Goal: Task Accomplishment & Management: Manage account settings

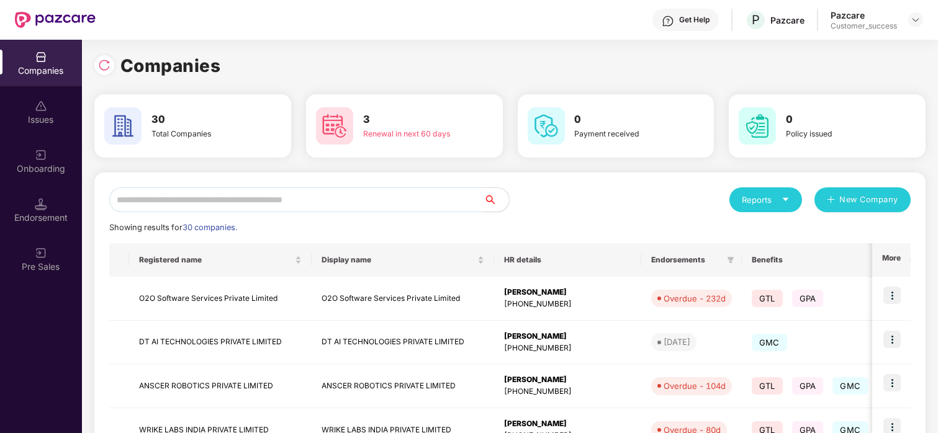
click at [222, 201] on input "text" at bounding box center [296, 200] width 375 height 25
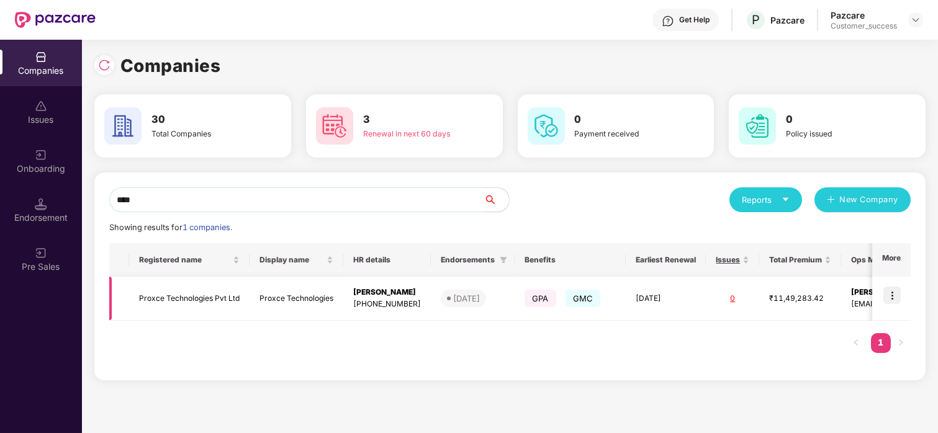
type input "****"
click at [894, 296] on img at bounding box center [892, 295] width 17 height 17
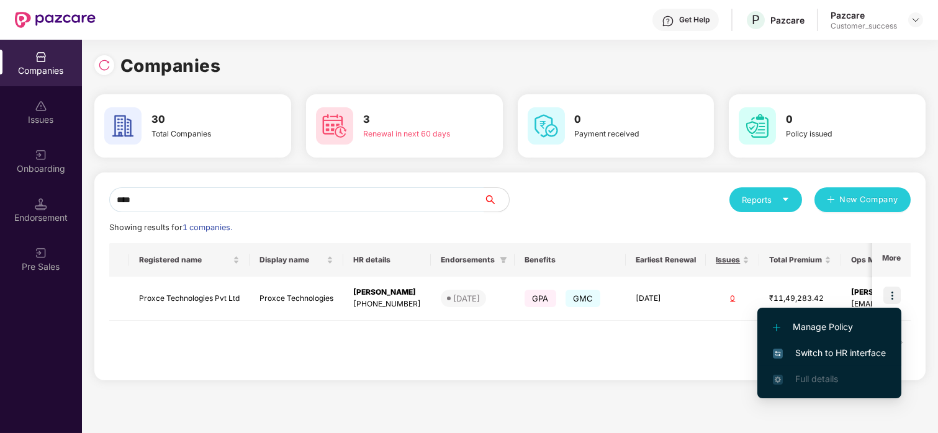
click at [815, 349] on span "Switch to HR interface" at bounding box center [829, 354] width 113 height 14
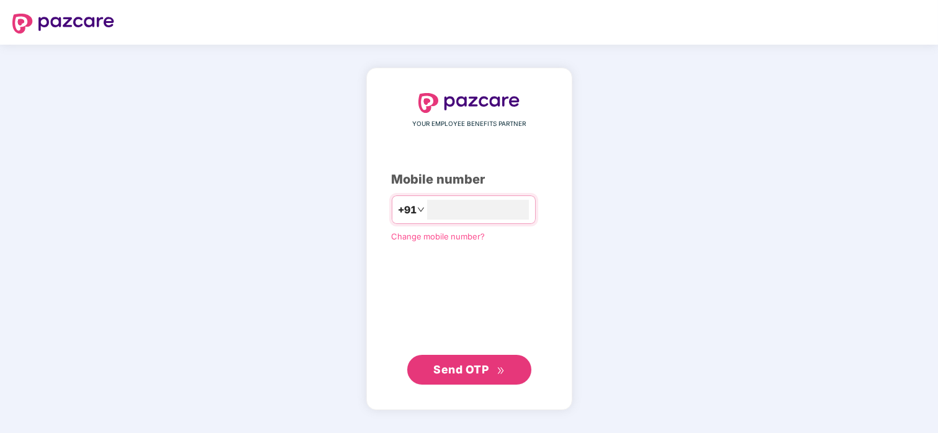
type input "**********"
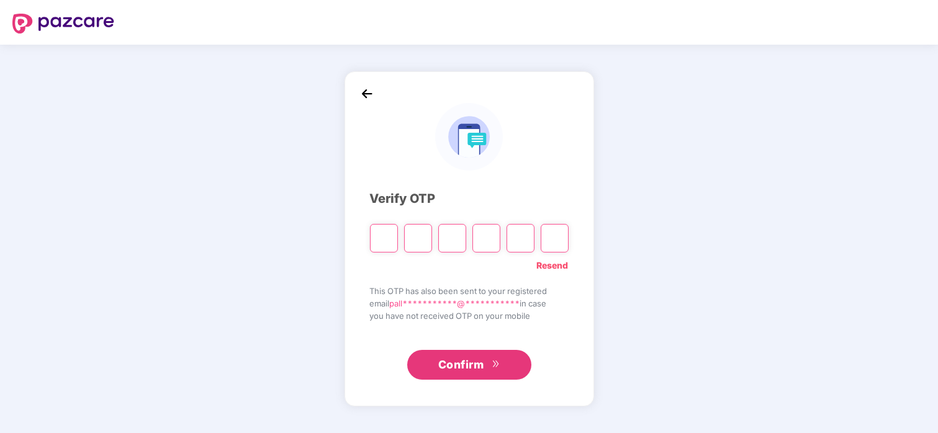
type input "*"
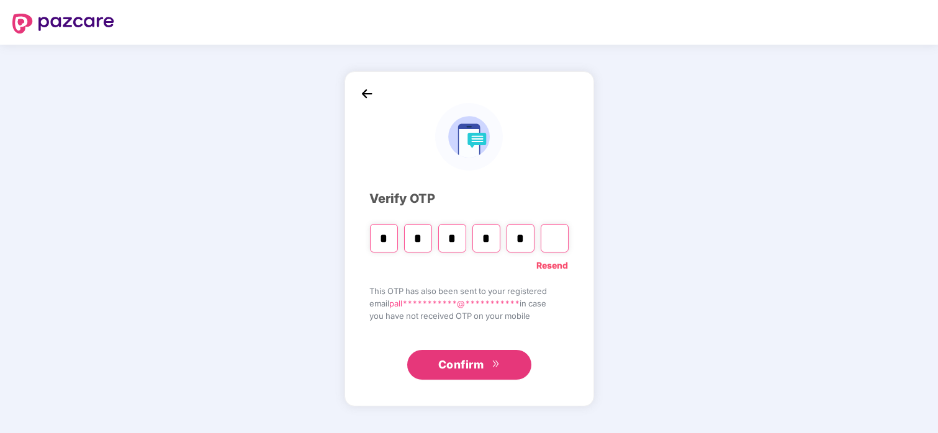
type input "*"
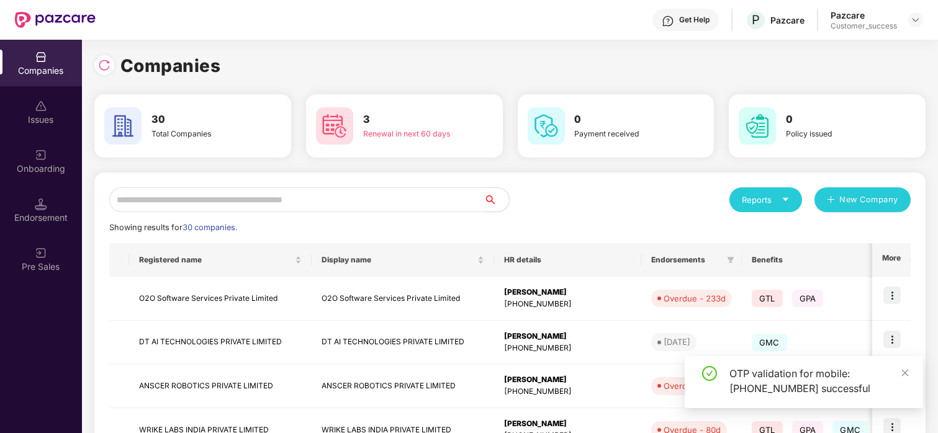
click at [327, 199] on input "text" at bounding box center [296, 200] width 375 height 25
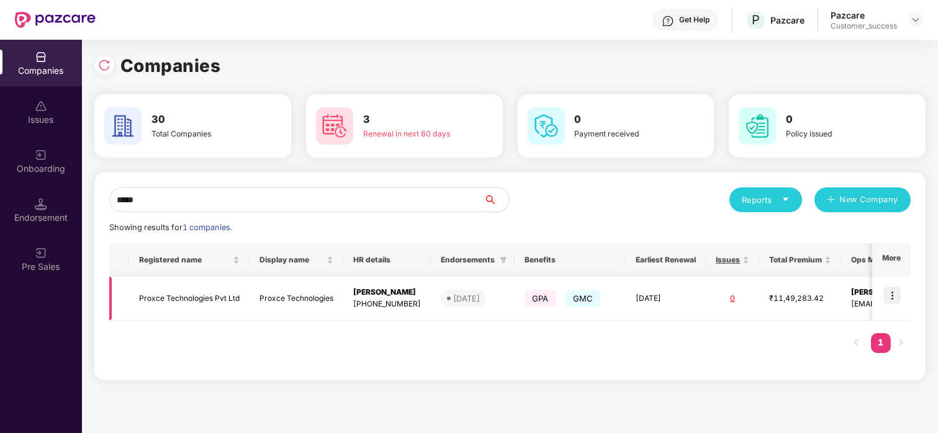
type input "*****"
click at [897, 294] on img at bounding box center [892, 295] width 17 height 17
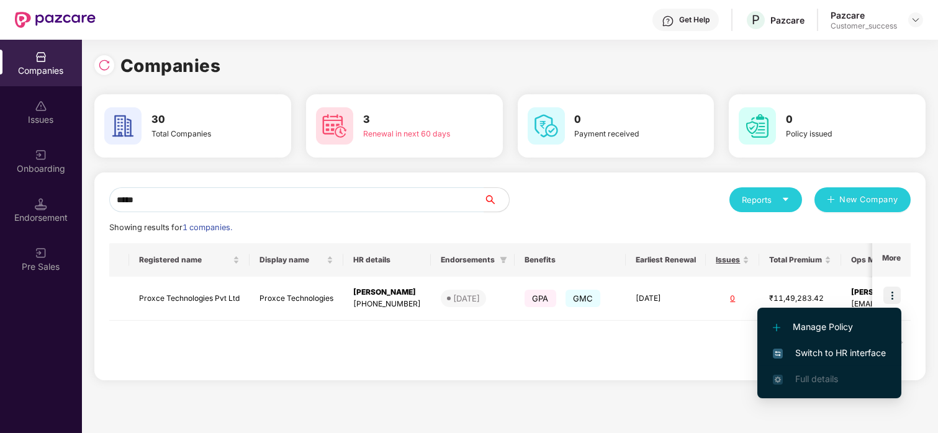
click at [825, 353] on span "Switch to HR interface" at bounding box center [829, 354] width 113 height 14
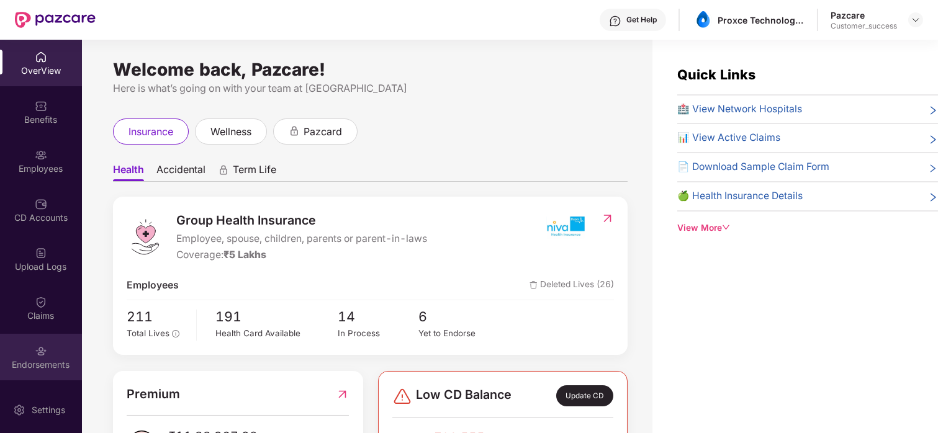
click at [31, 337] on div "Endorsements" at bounding box center [41, 357] width 82 height 47
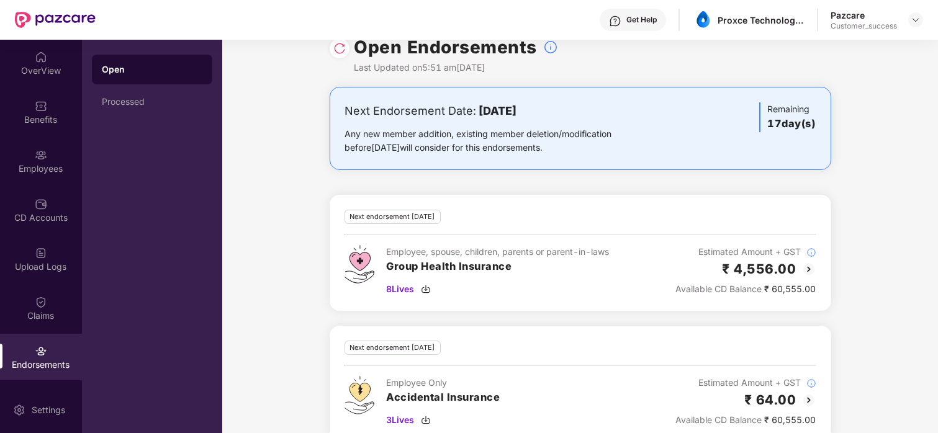
scroll to position [45, 0]
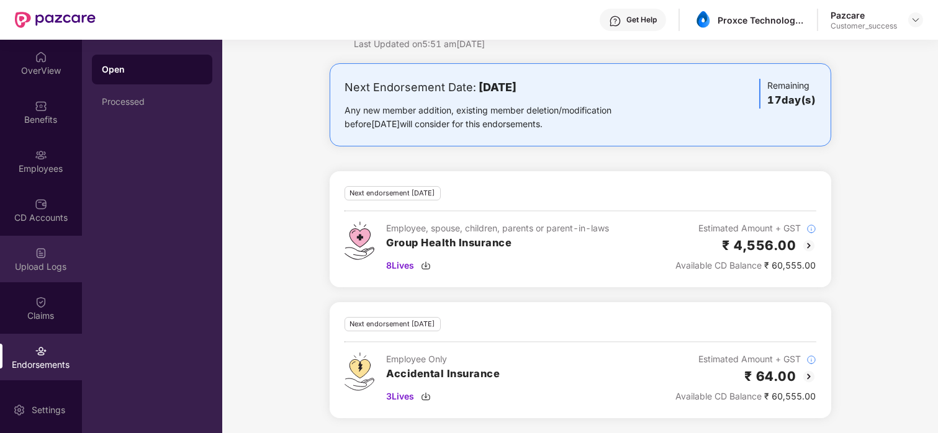
click at [42, 255] on img at bounding box center [41, 253] width 12 height 12
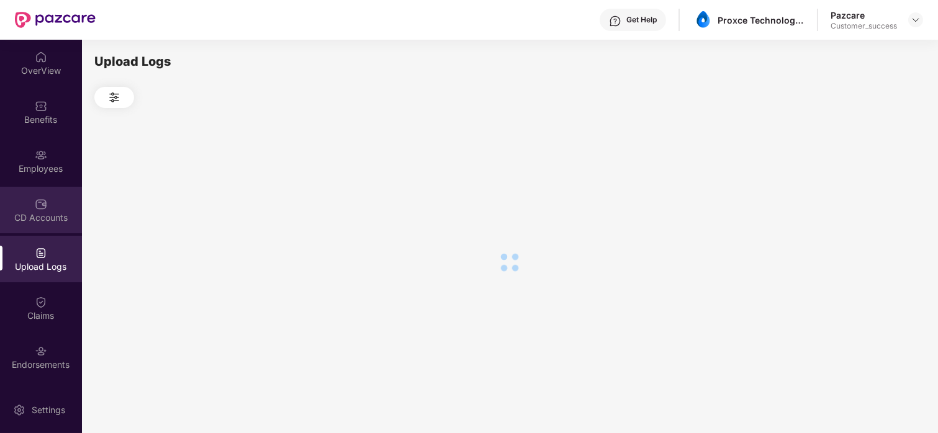
scroll to position [0, 0]
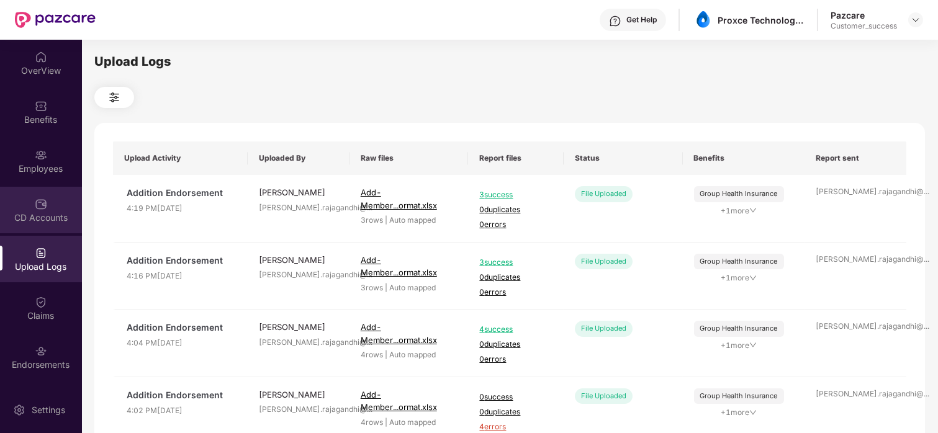
click at [43, 208] on img at bounding box center [41, 204] width 12 height 12
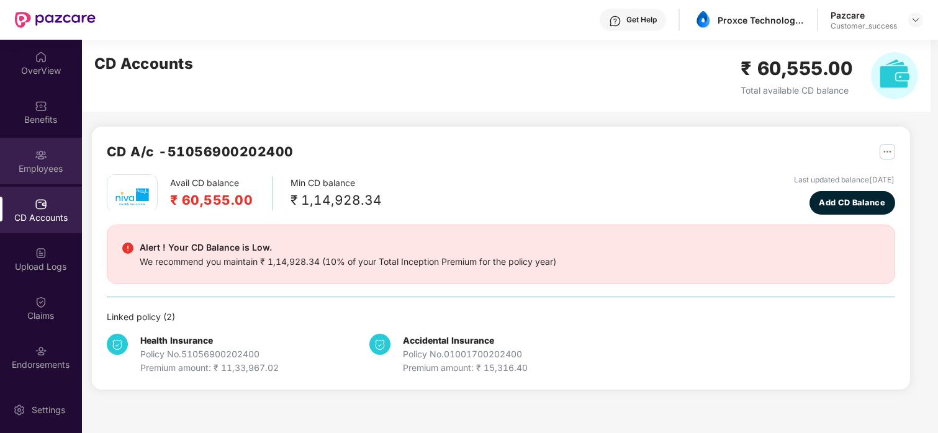
click at [35, 159] on img at bounding box center [41, 155] width 12 height 12
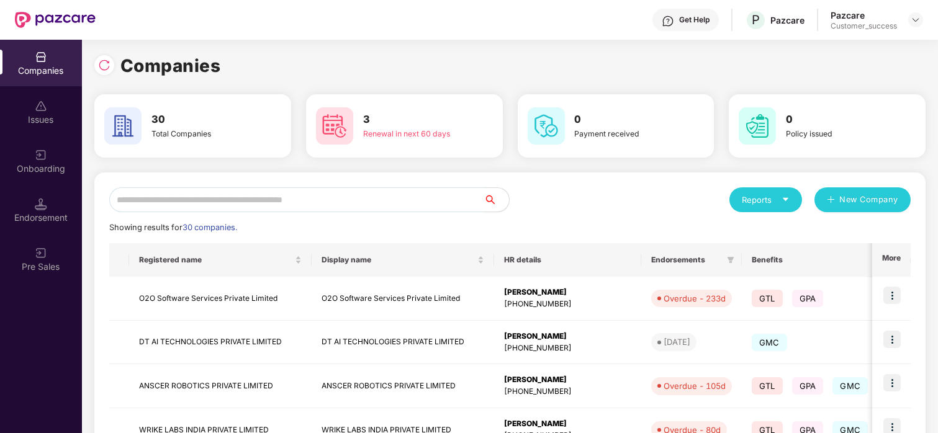
click at [263, 195] on input "text" at bounding box center [296, 200] width 375 height 25
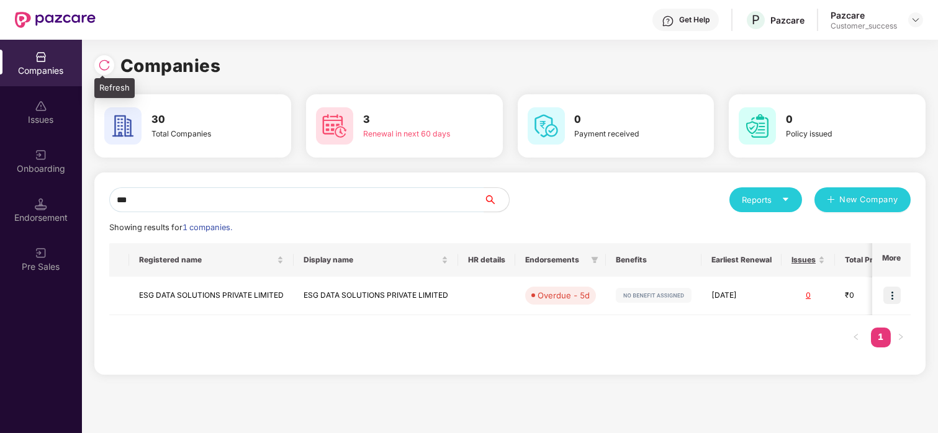
click at [102, 55] on div at bounding box center [104, 65] width 20 height 20
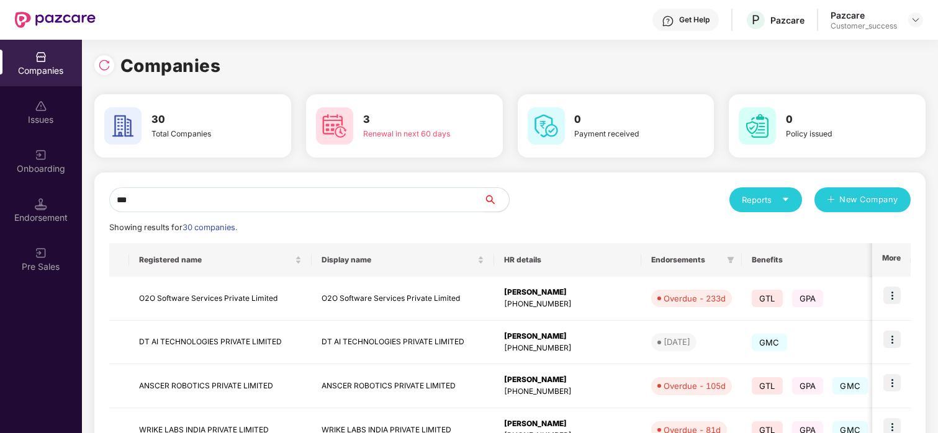
click at [266, 199] on input "***" at bounding box center [296, 200] width 375 height 25
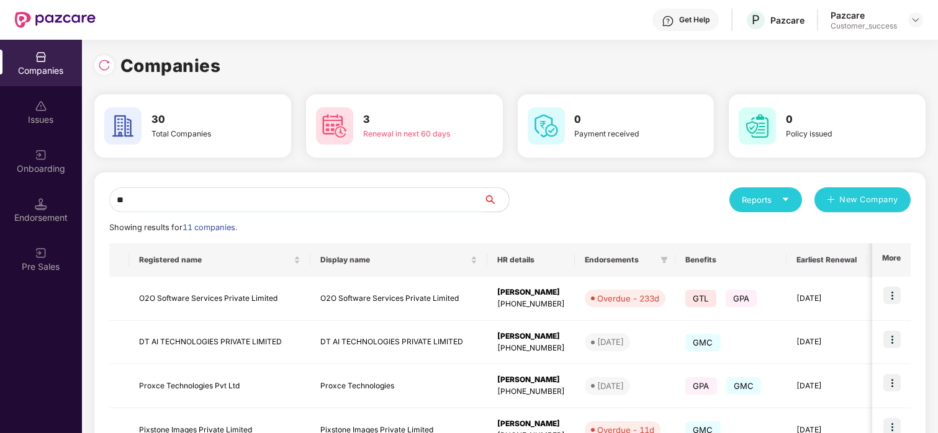
type input "***"
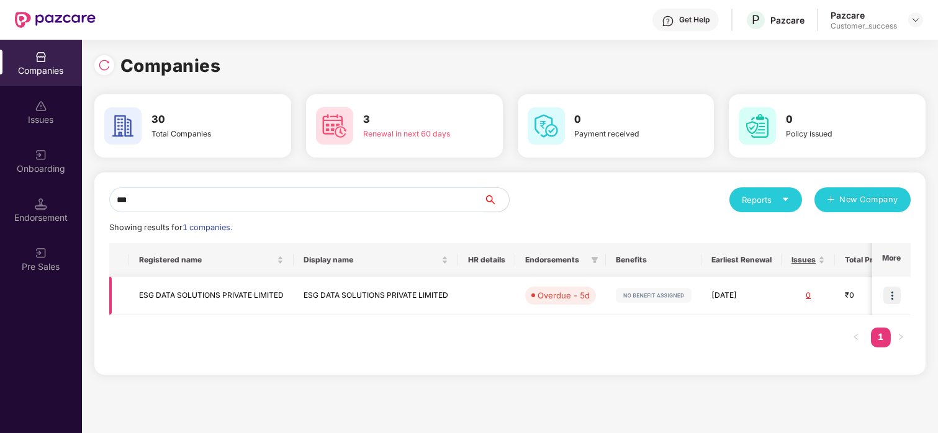
click at [897, 301] on img at bounding box center [892, 295] width 17 height 17
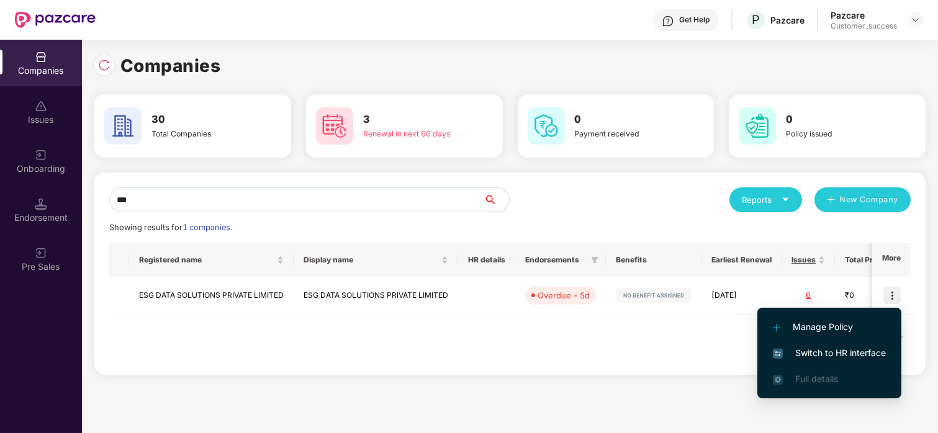
click at [840, 355] on span "Switch to HR interface" at bounding box center [829, 354] width 113 height 14
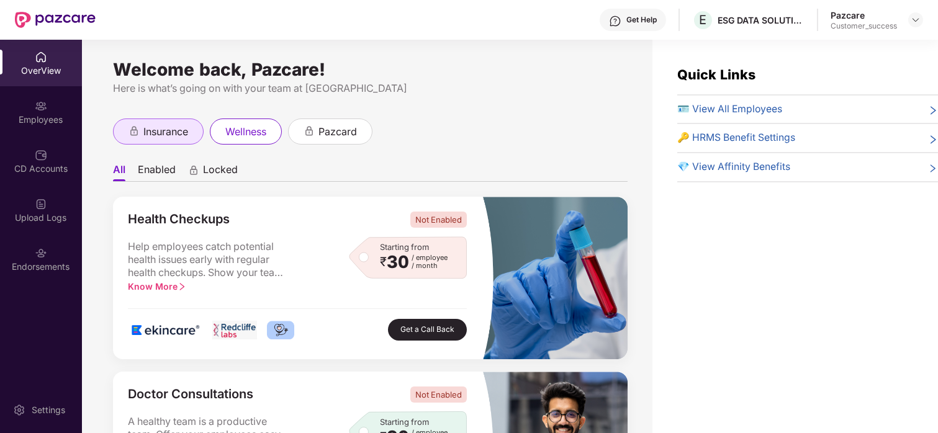
click at [166, 134] on span "insurance" at bounding box center [165, 132] width 45 height 16
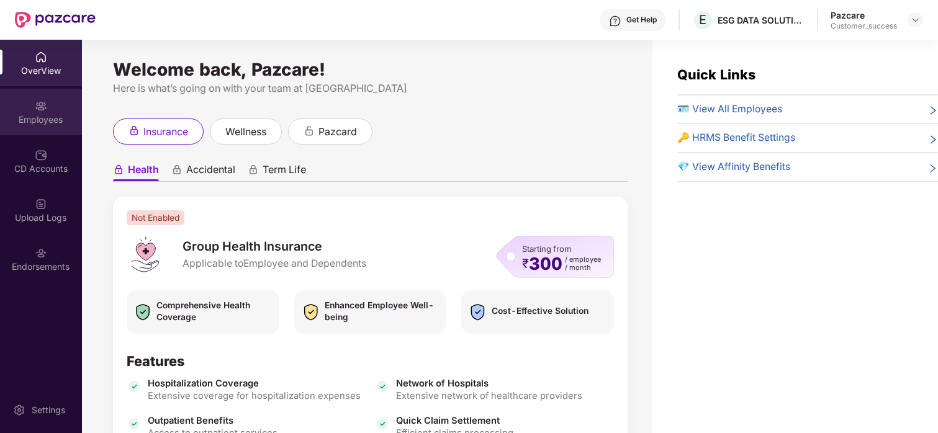
click at [47, 114] on div "Employees" at bounding box center [41, 120] width 82 height 12
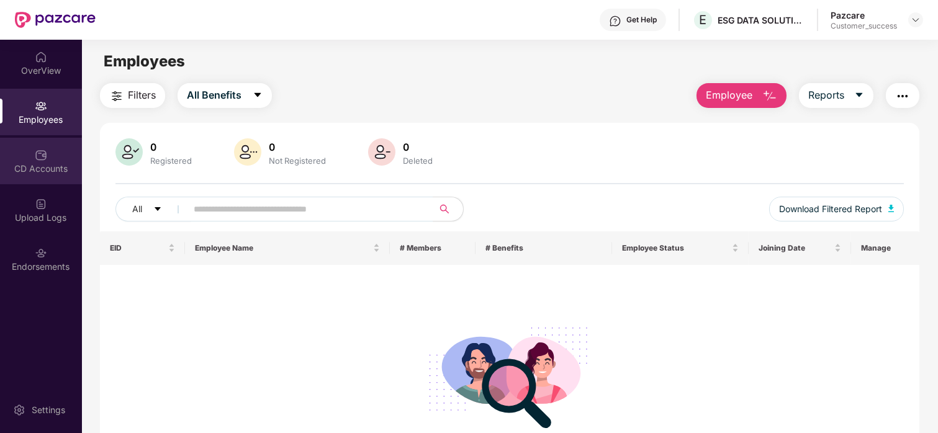
click at [35, 165] on div "CD Accounts" at bounding box center [41, 169] width 82 height 12
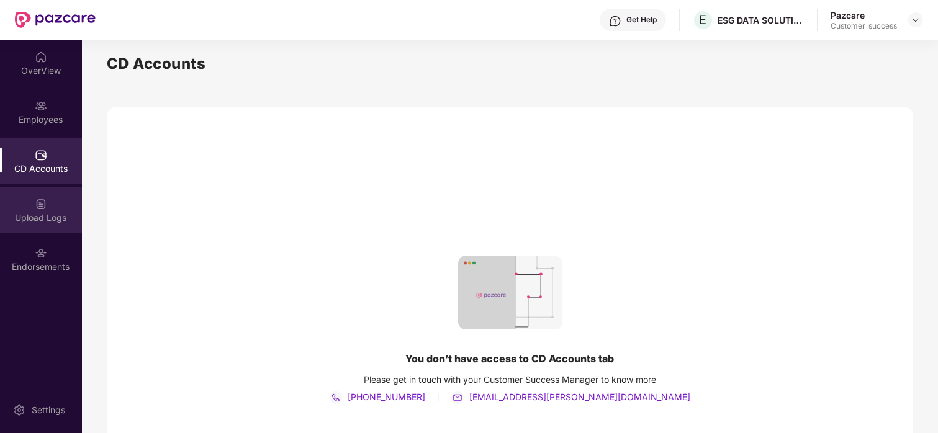
click at [29, 216] on div "Upload Logs" at bounding box center [41, 218] width 82 height 12
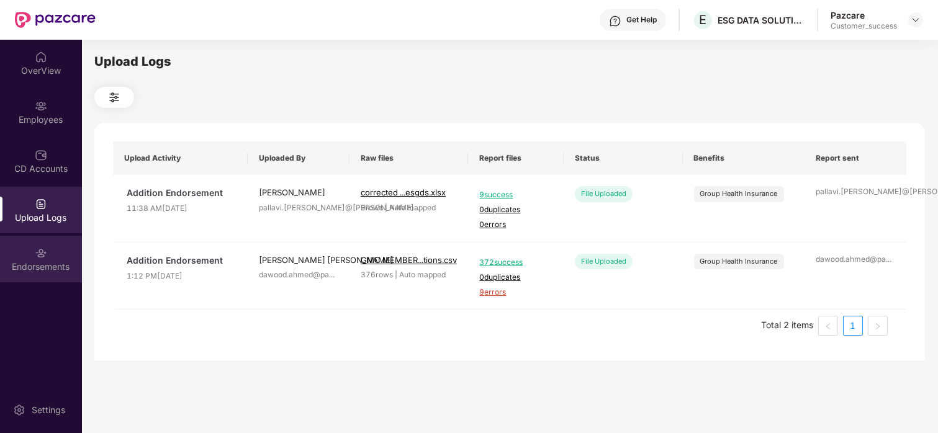
click at [35, 256] on img at bounding box center [41, 253] width 12 height 12
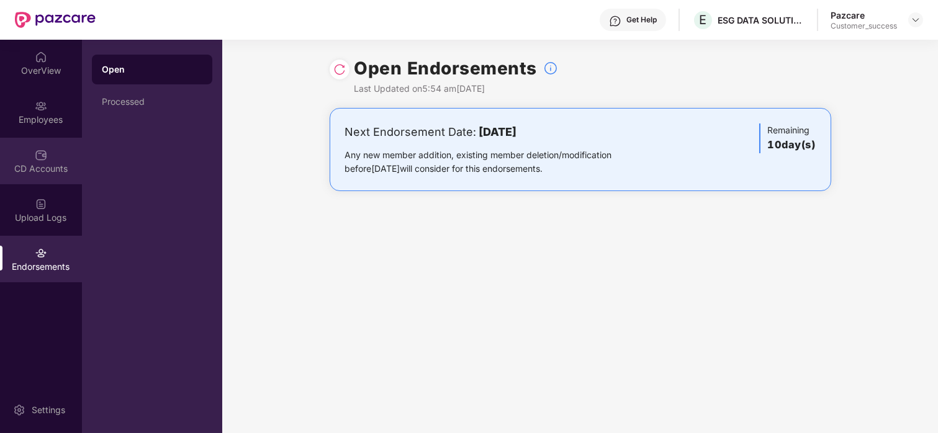
click at [20, 163] on div "CD Accounts" at bounding box center [41, 169] width 82 height 12
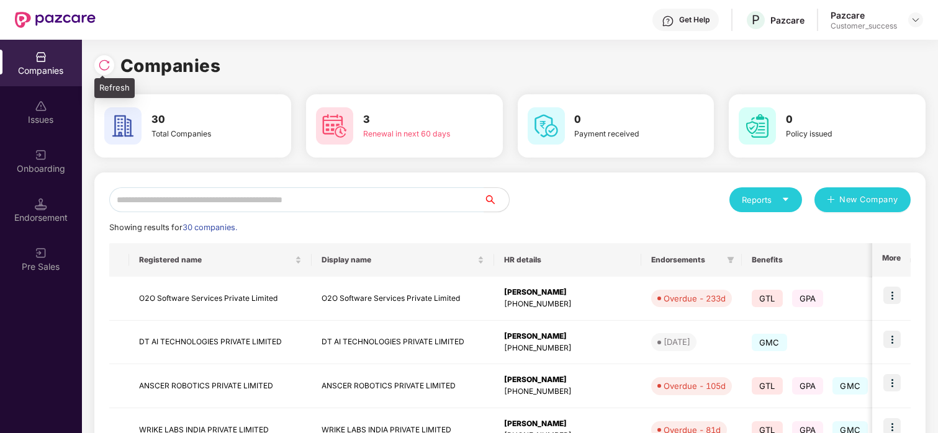
click at [98, 61] on img at bounding box center [104, 65] width 12 height 12
click at [186, 188] on input "text" at bounding box center [296, 200] width 375 height 25
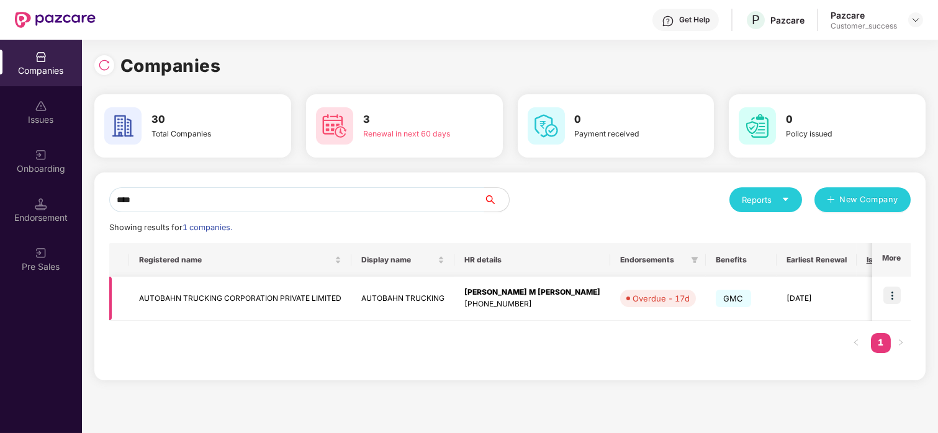
type input "****"
click at [889, 292] on img at bounding box center [892, 295] width 17 height 17
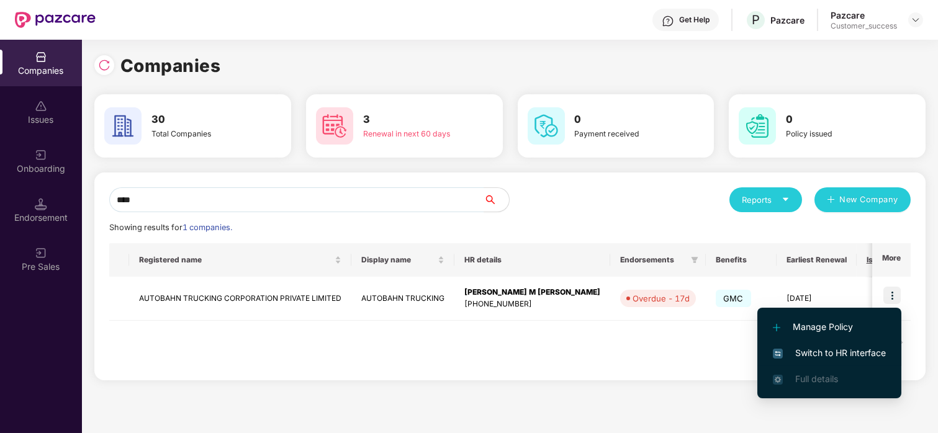
click at [778, 349] on img at bounding box center [778, 354] width 10 height 10
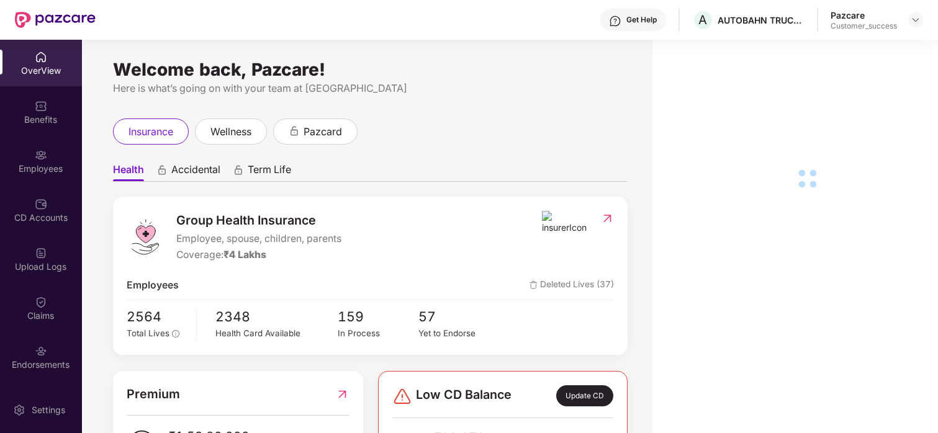
click at [43, 352] on img at bounding box center [41, 351] width 12 height 12
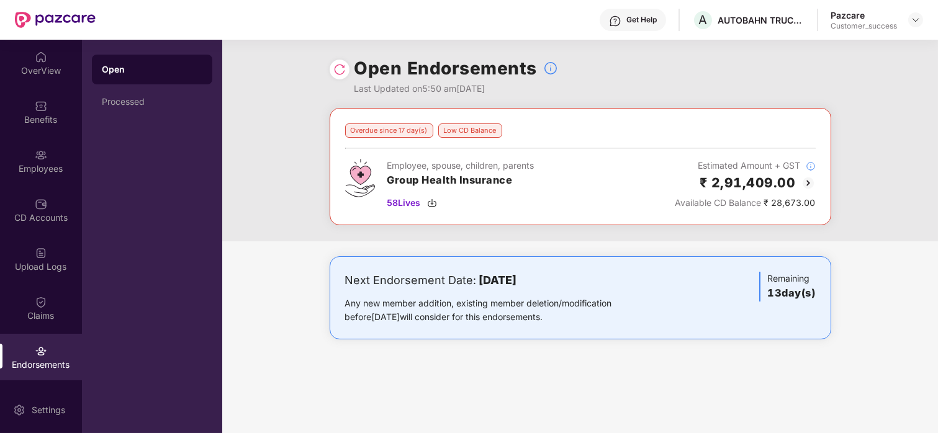
click at [812, 182] on img at bounding box center [808, 183] width 15 height 15
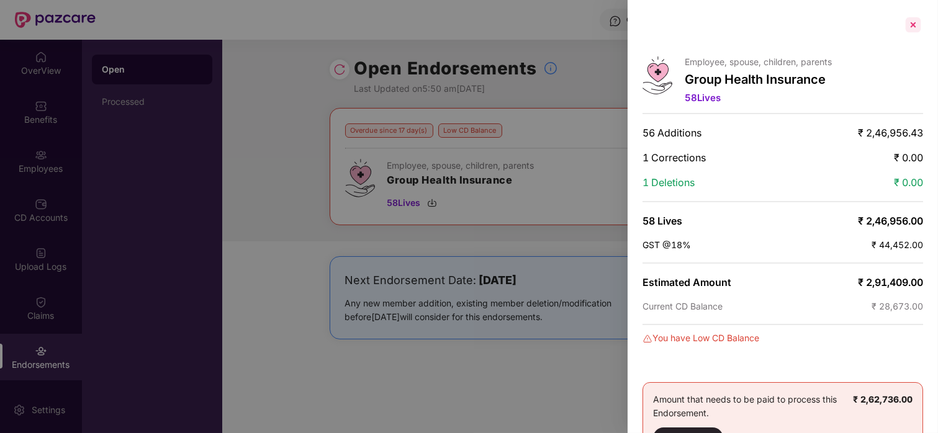
click at [912, 26] on div at bounding box center [914, 25] width 20 height 20
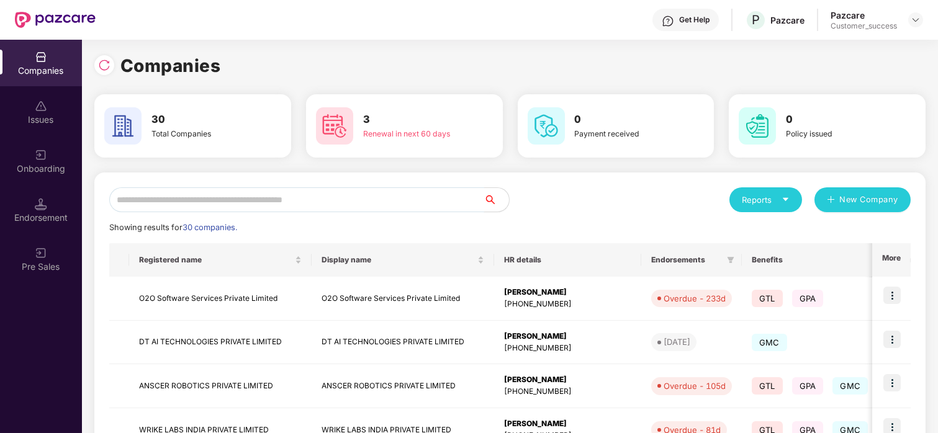
click at [215, 201] on input "text" at bounding box center [296, 200] width 375 height 25
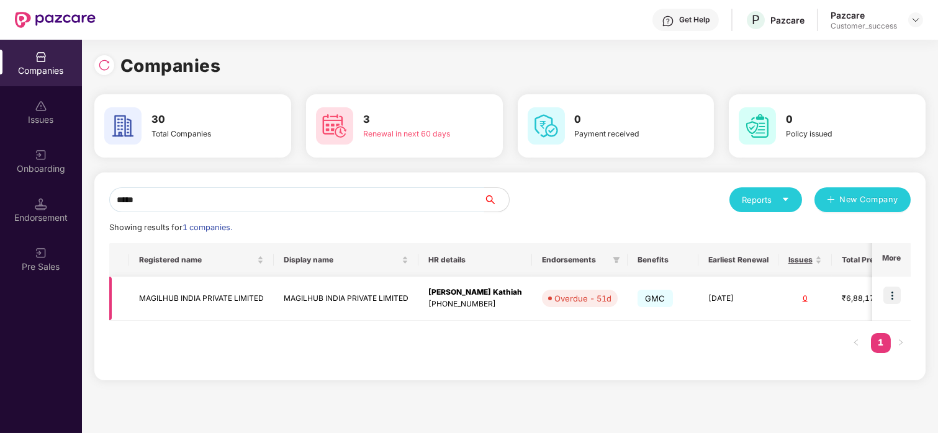
type input "*****"
click at [890, 294] on img at bounding box center [892, 295] width 17 height 17
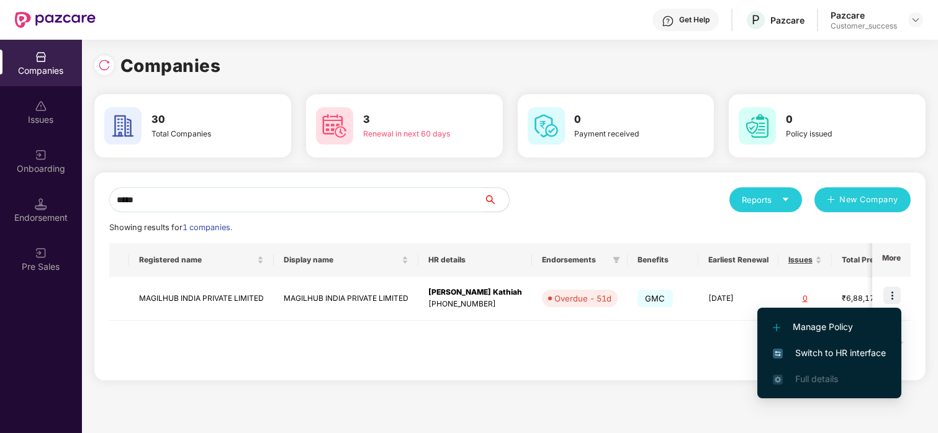
click at [830, 350] on span "Switch to HR interface" at bounding box center [829, 354] width 113 height 14
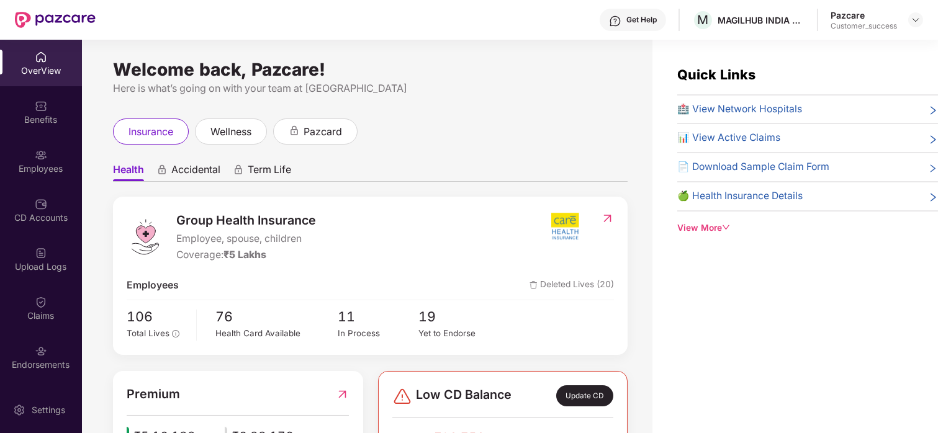
click at [22, 351] on div "Endorsements" at bounding box center [41, 357] width 82 height 47
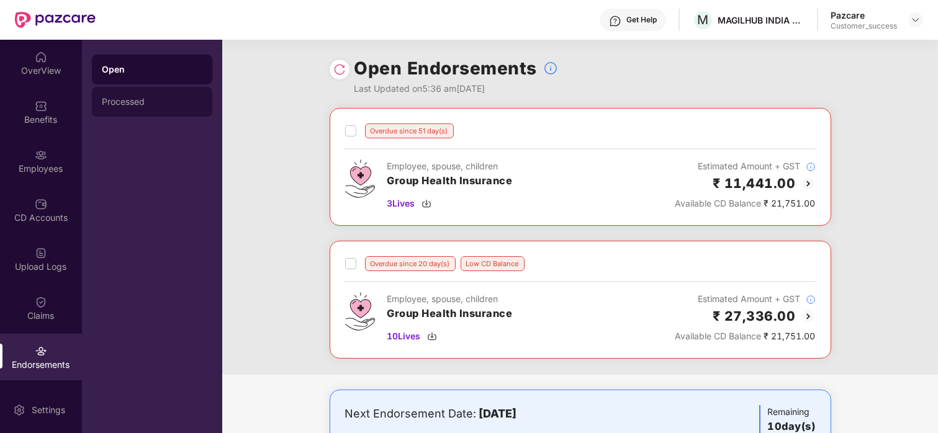
click at [174, 98] on div "Processed" at bounding box center [152, 102] width 101 height 10
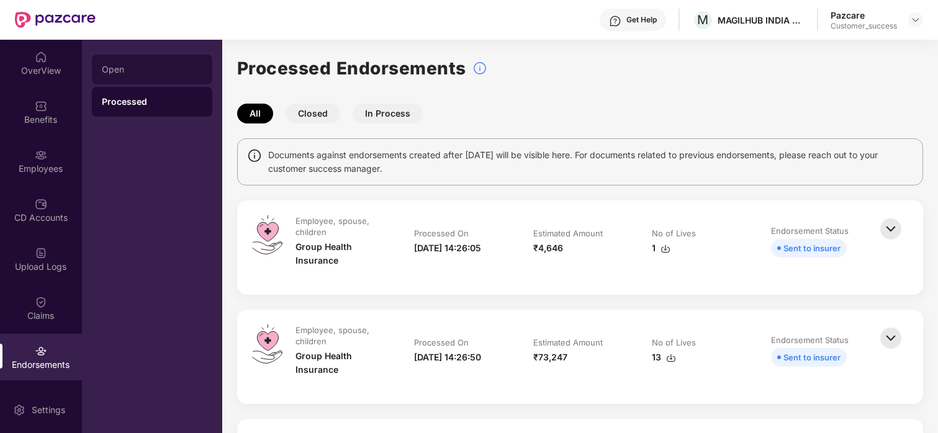
click at [123, 58] on div "Open" at bounding box center [152, 70] width 120 height 30
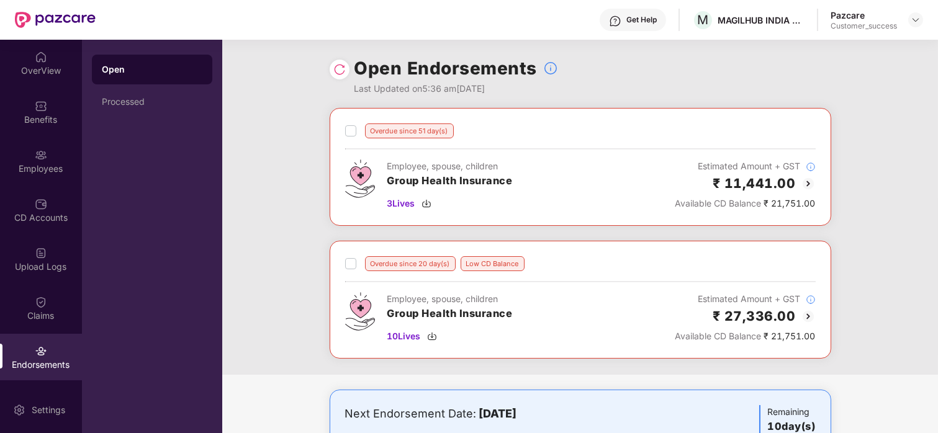
click at [807, 319] on img at bounding box center [808, 316] width 15 height 15
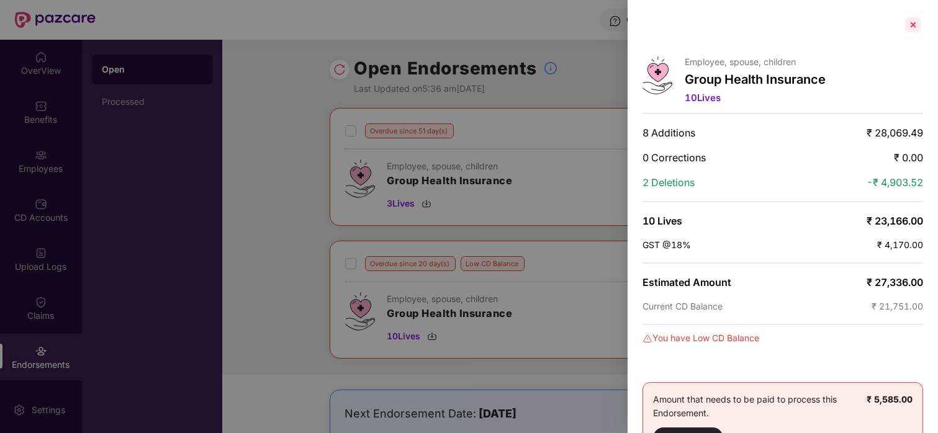
click at [909, 28] on div at bounding box center [914, 25] width 20 height 20
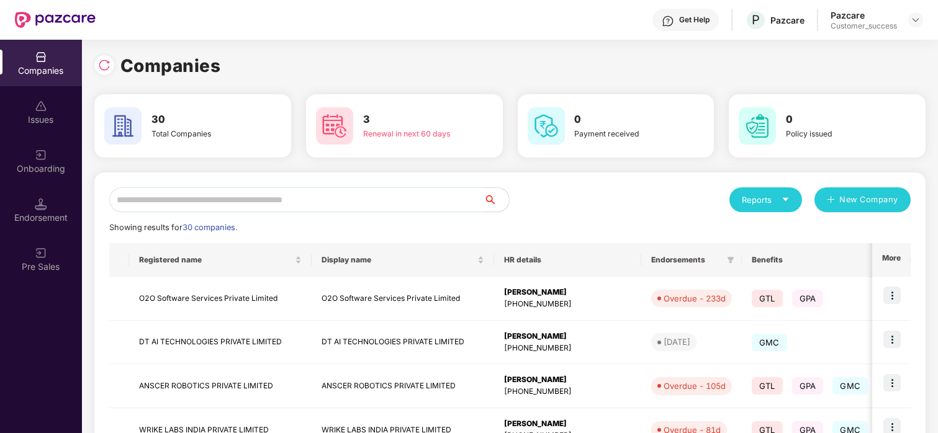
click at [160, 204] on input "text" at bounding box center [296, 200] width 375 height 25
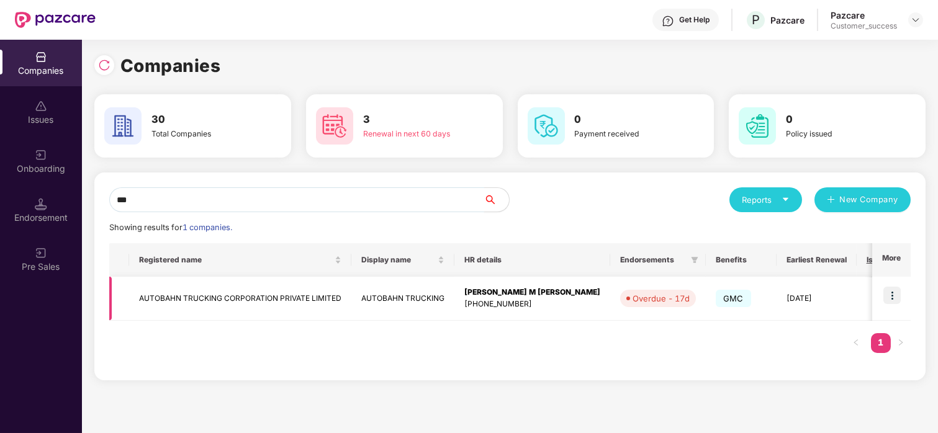
type input "***"
click at [887, 301] on img at bounding box center [892, 295] width 17 height 17
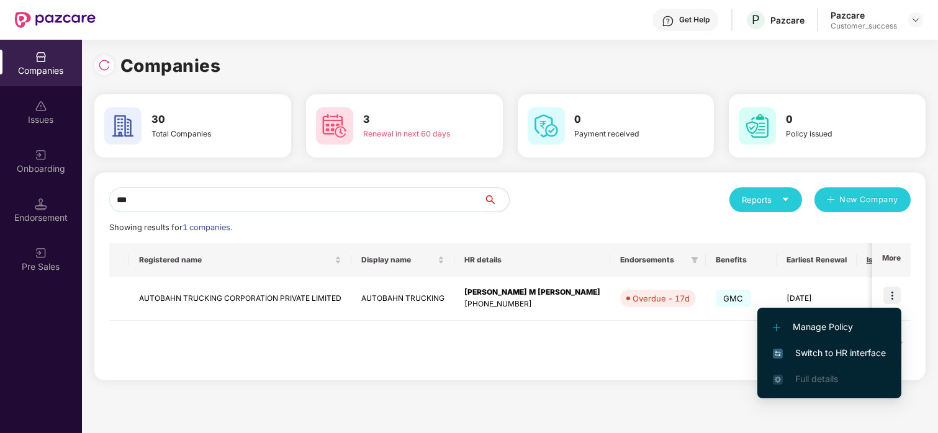
click at [808, 355] on span "Switch to HR interface" at bounding box center [829, 354] width 113 height 14
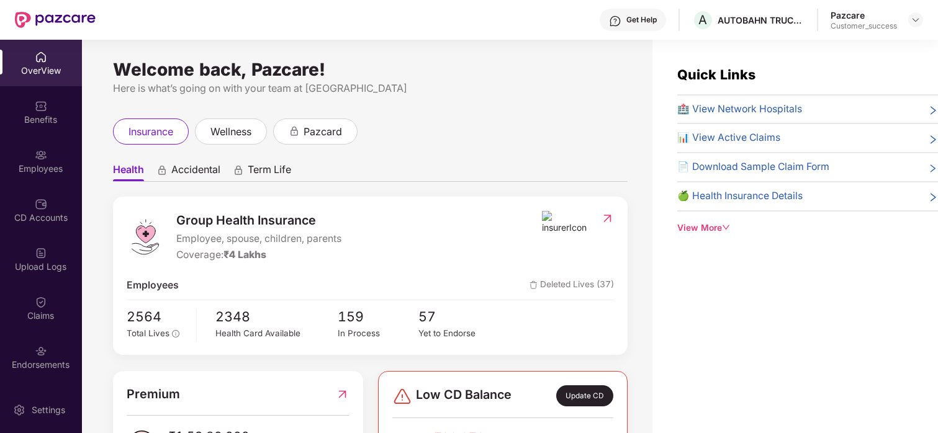
click at [52, 330] on div "Claims" at bounding box center [41, 308] width 82 height 47
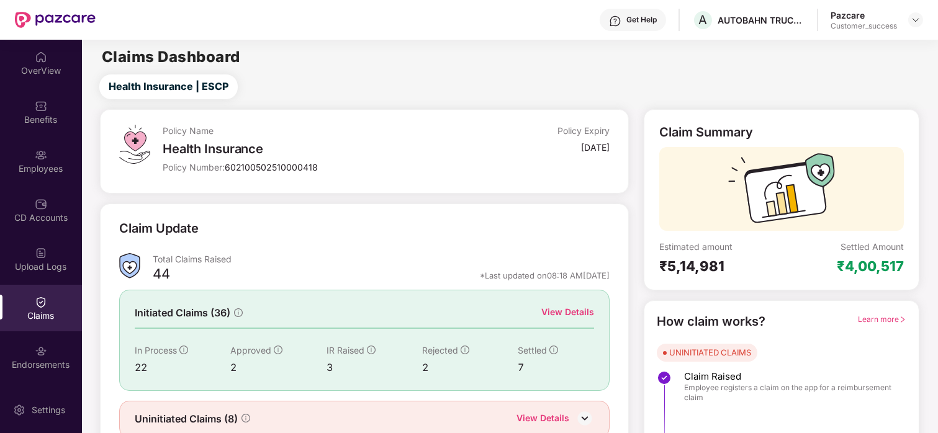
click at [576, 306] on div "View Details" at bounding box center [568, 313] width 53 height 14
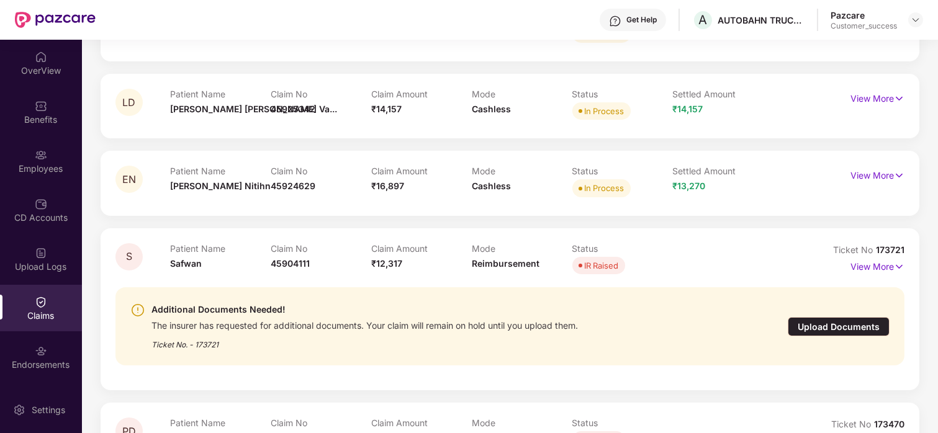
scroll to position [1031, 0]
click at [881, 175] on p "View More" at bounding box center [878, 174] width 54 height 17
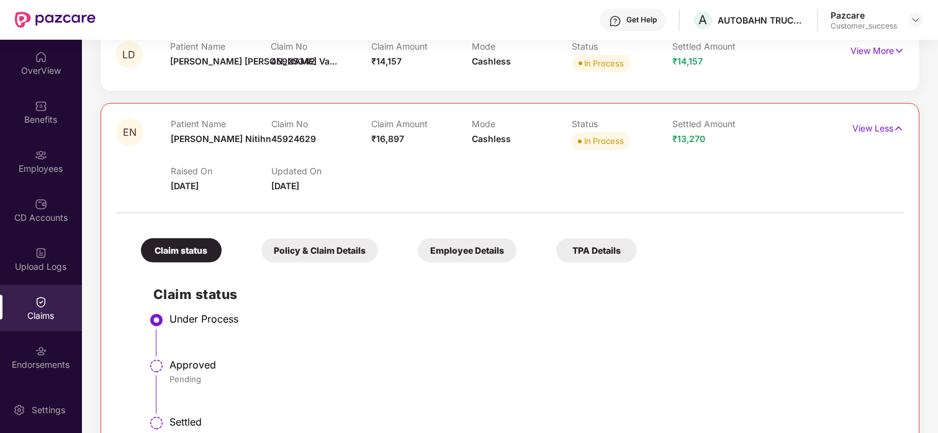
scroll to position [1069, 0]
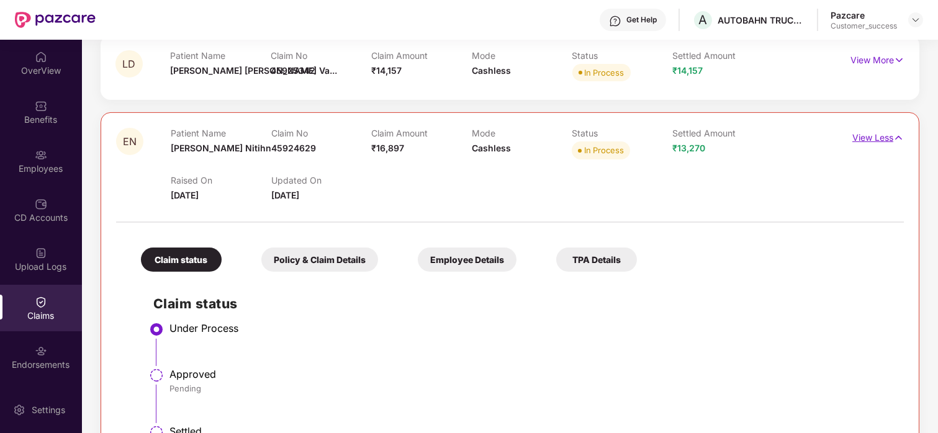
click at [863, 138] on p "View Less" at bounding box center [879, 136] width 52 height 17
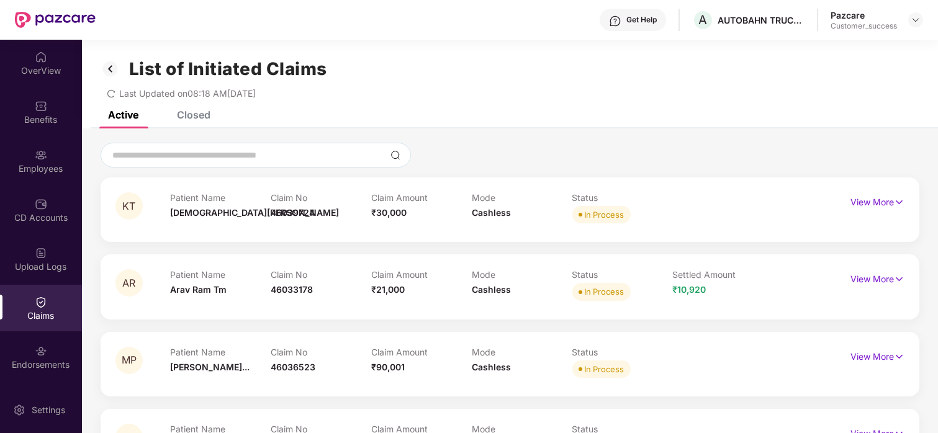
scroll to position [24, 0]
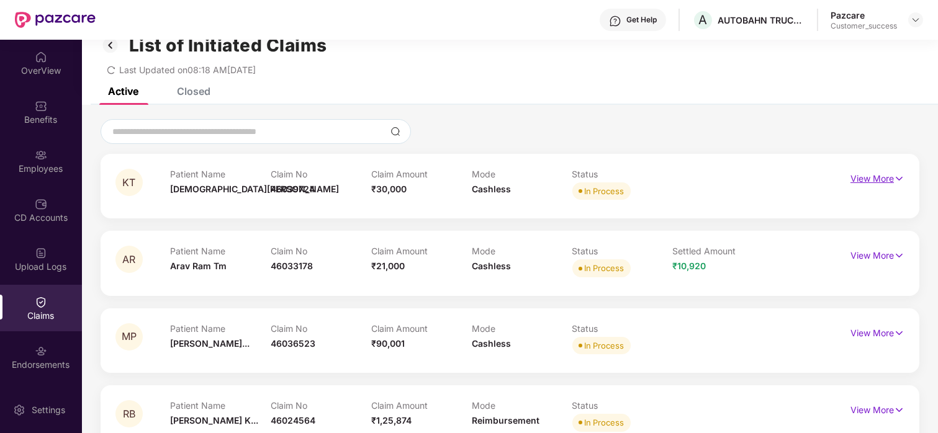
click at [874, 175] on p "View More" at bounding box center [878, 177] width 54 height 17
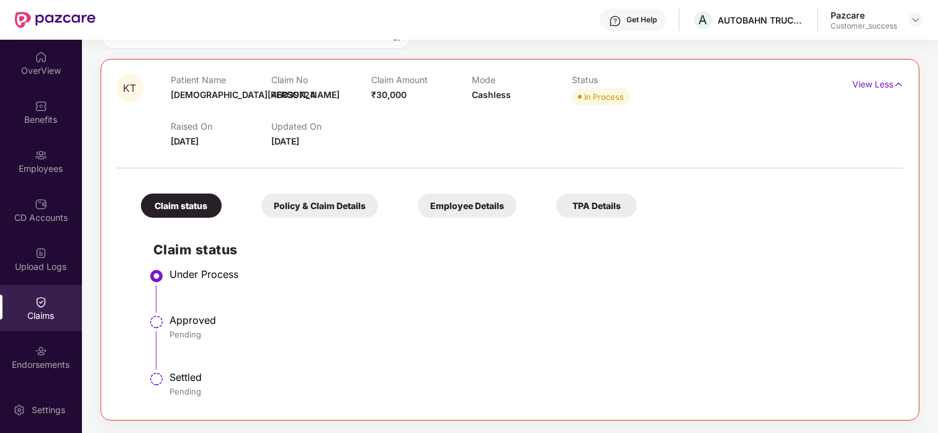
scroll to position [119, 0]
click at [356, 209] on div "Policy & Claim Details" at bounding box center [319, 205] width 117 height 24
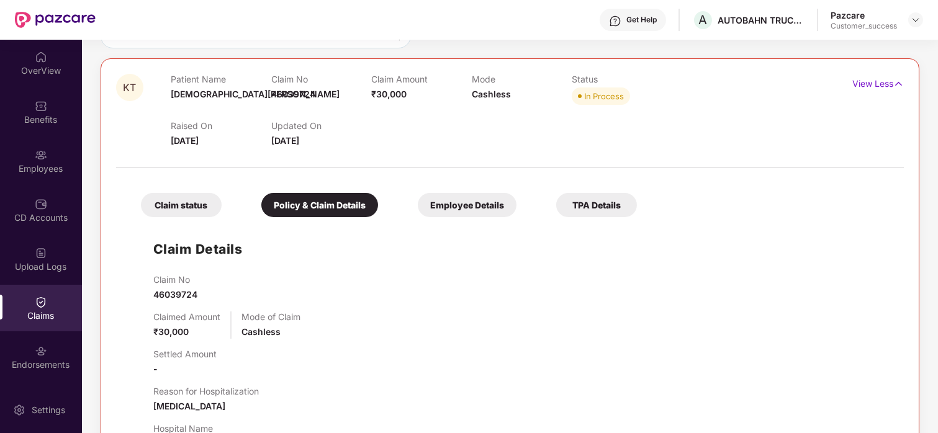
click at [458, 212] on div "Employee Details" at bounding box center [467, 205] width 99 height 24
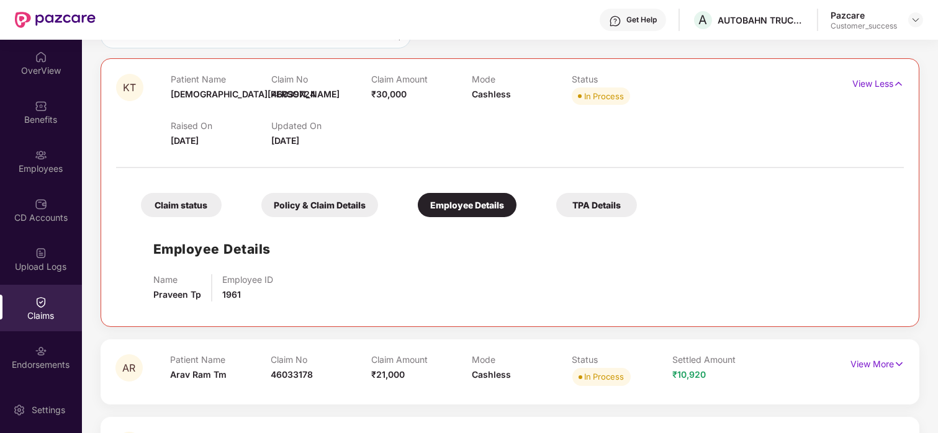
click at [172, 206] on div "Claim status" at bounding box center [181, 205] width 81 height 24
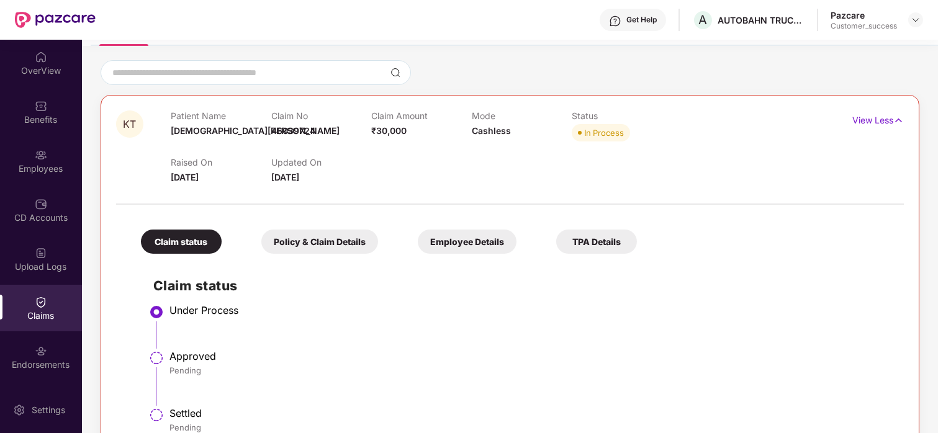
scroll to position [83, 0]
click at [448, 237] on div "Employee Details" at bounding box center [467, 241] width 99 height 24
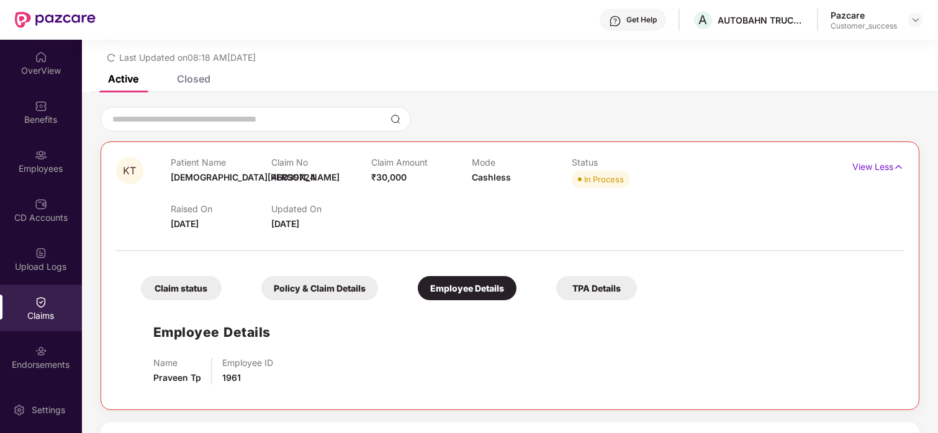
scroll to position [0, 0]
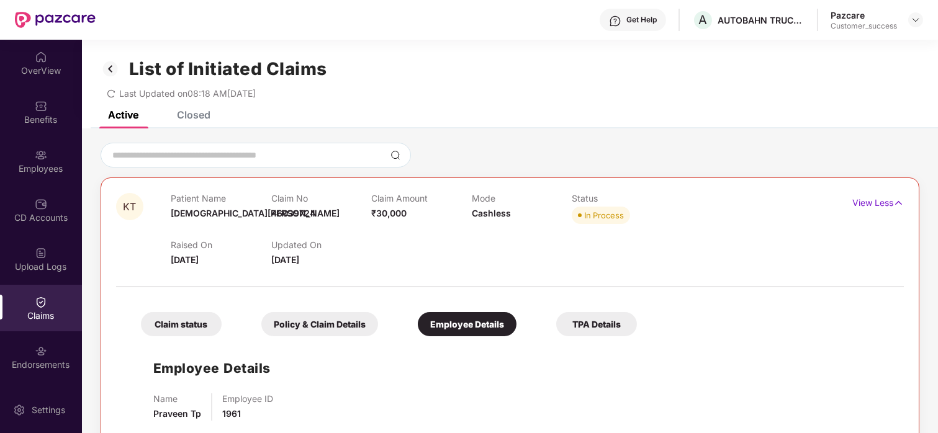
click at [863, 213] on div "View Less" at bounding box center [854, 230] width 99 height 74
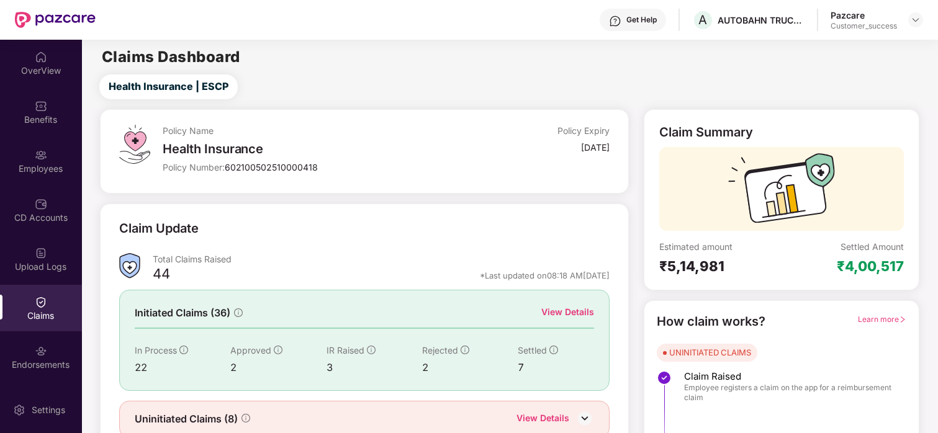
click at [35, 62] on img at bounding box center [41, 57] width 12 height 12
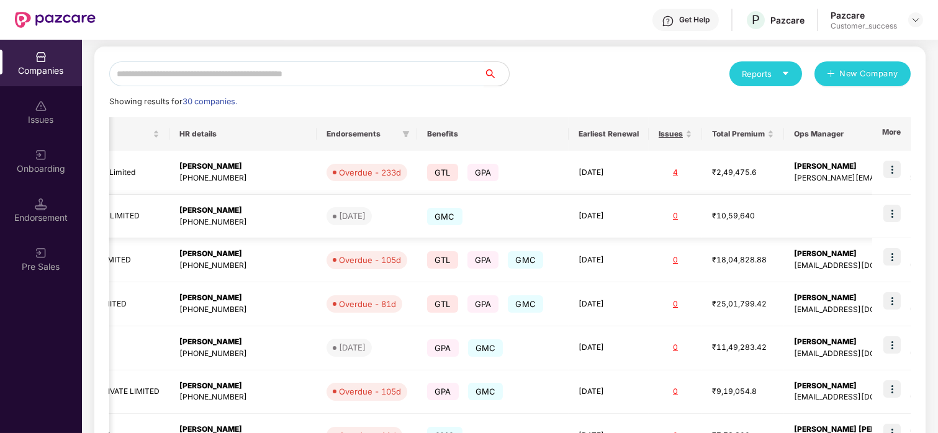
scroll to position [0, 1]
click at [889, 210] on img at bounding box center [892, 213] width 17 height 17
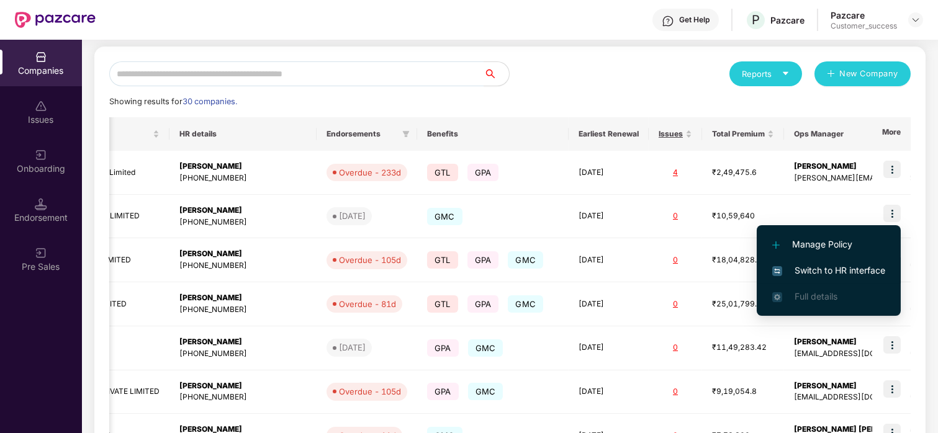
click at [805, 270] on span "Switch to HR interface" at bounding box center [829, 271] width 113 height 14
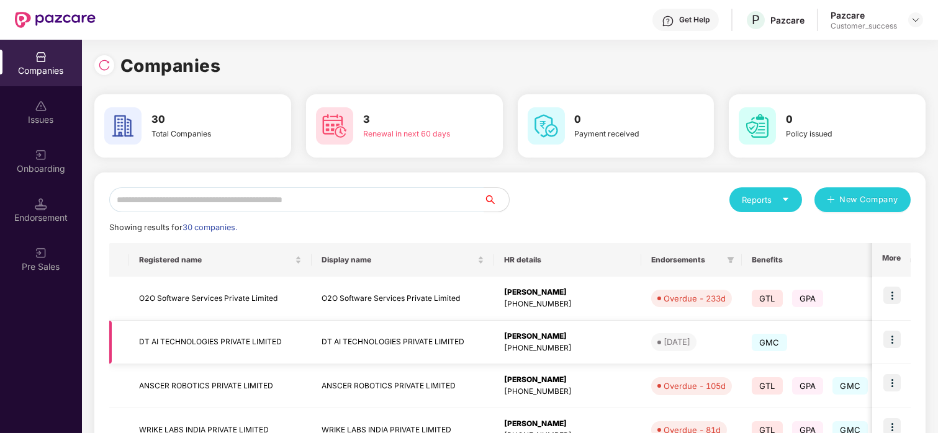
click at [170, 348] on td "DT AI TECHNOLOGIES PRIVATE LIMITED" at bounding box center [220, 343] width 183 height 44
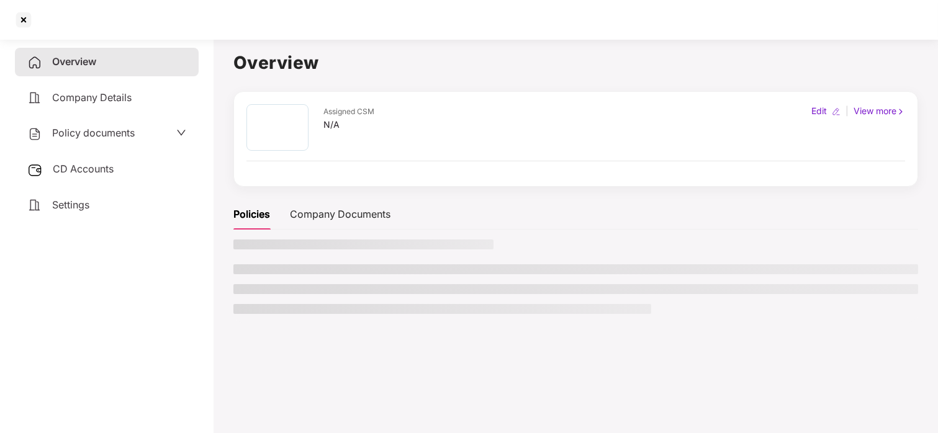
scroll to position [0, 0]
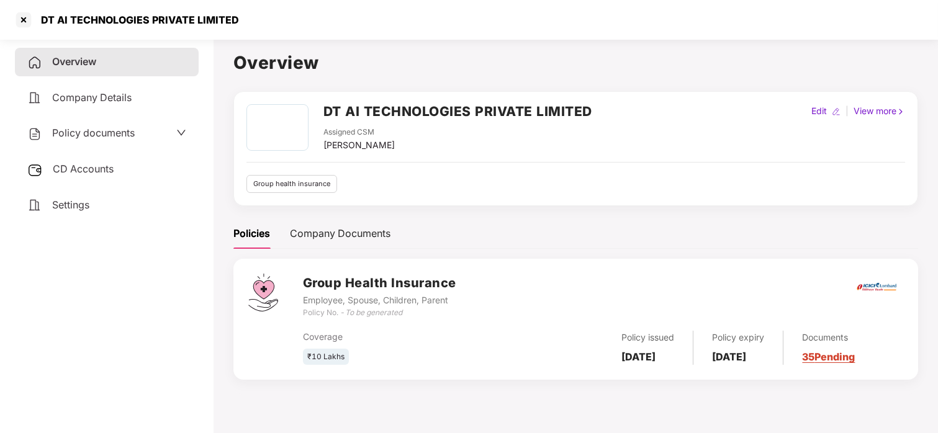
click at [117, 134] on span "Policy documents" at bounding box center [93, 133] width 83 height 12
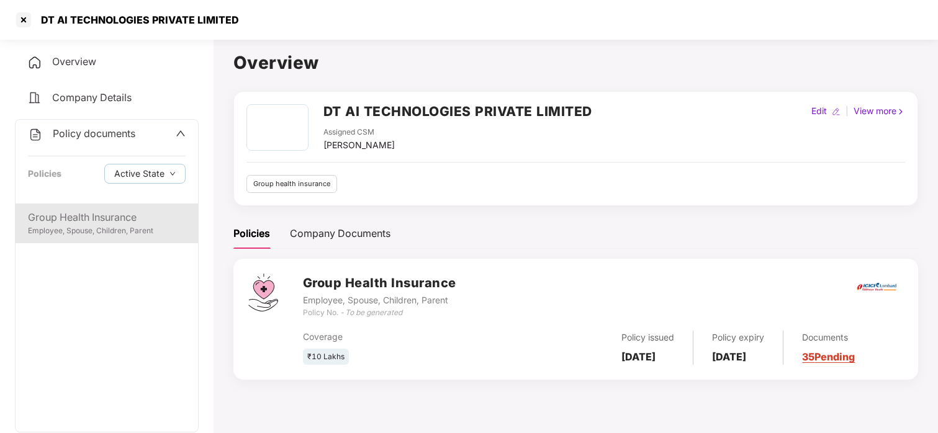
click at [84, 206] on div "Group Health Insurance Employee, Spouse, Children, Parent" at bounding box center [107, 224] width 183 height 40
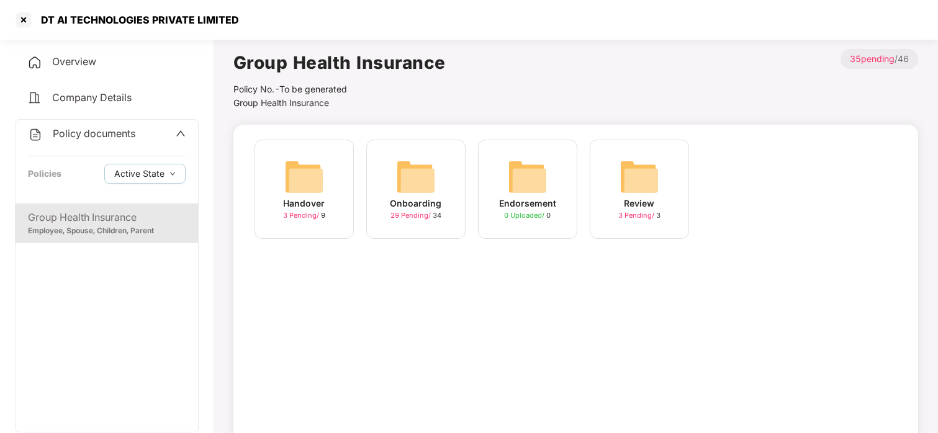
click at [422, 193] on img at bounding box center [416, 177] width 40 height 40
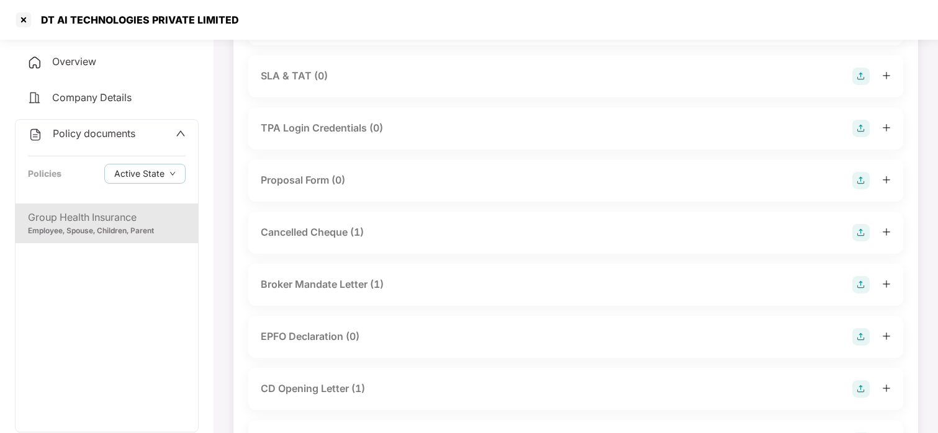
scroll to position [713, 0]
click at [30, 23] on div at bounding box center [24, 20] width 20 height 20
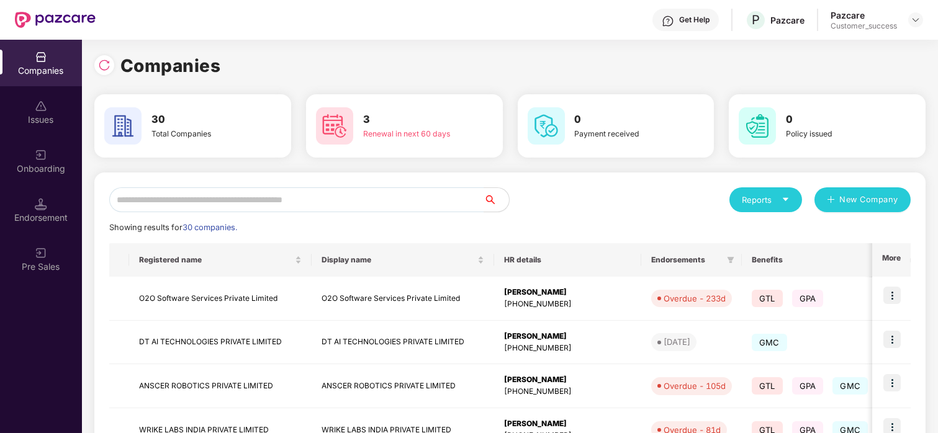
scroll to position [0, 0]
click at [112, 73] on div at bounding box center [107, 63] width 26 height 23
click at [106, 71] on div at bounding box center [104, 65] width 20 height 20
click at [186, 197] on input "text" at bounding box center [296, 200] width 375 height 25
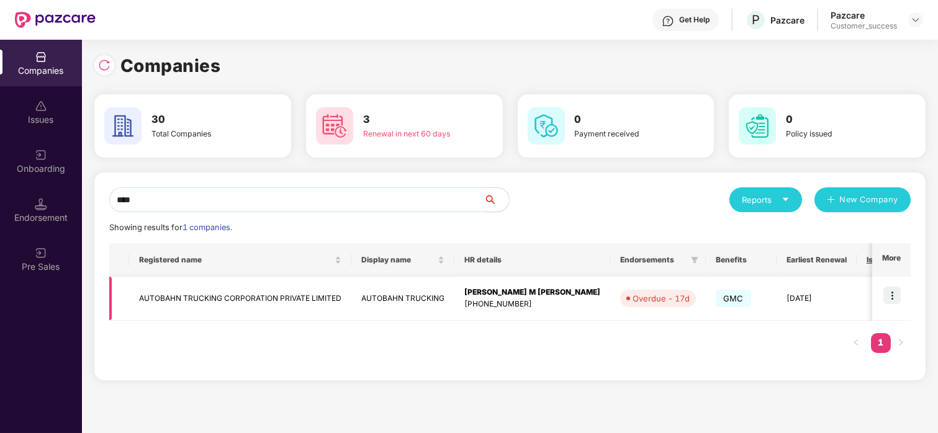
type input "****"
click at [888, 295] on img at bounding box center [892, 295] width 17 height 17
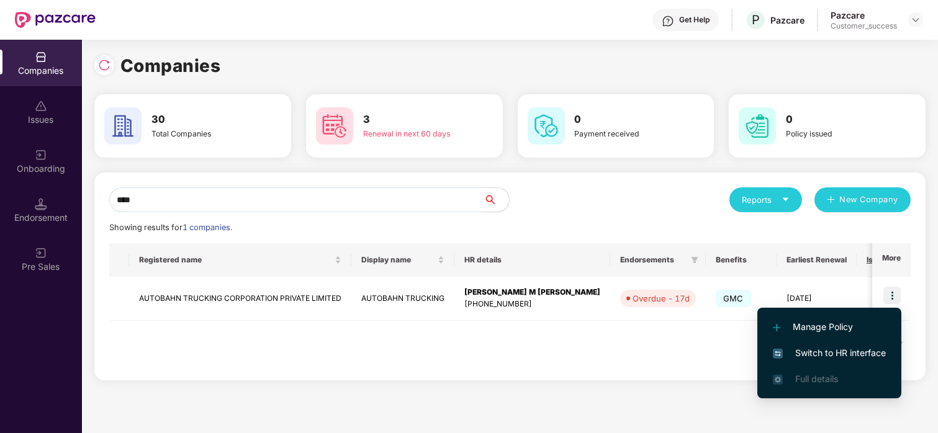
click at [825, 348] on span "Switch to HR interface" at bounding box center [829, 354] width 113 height 14
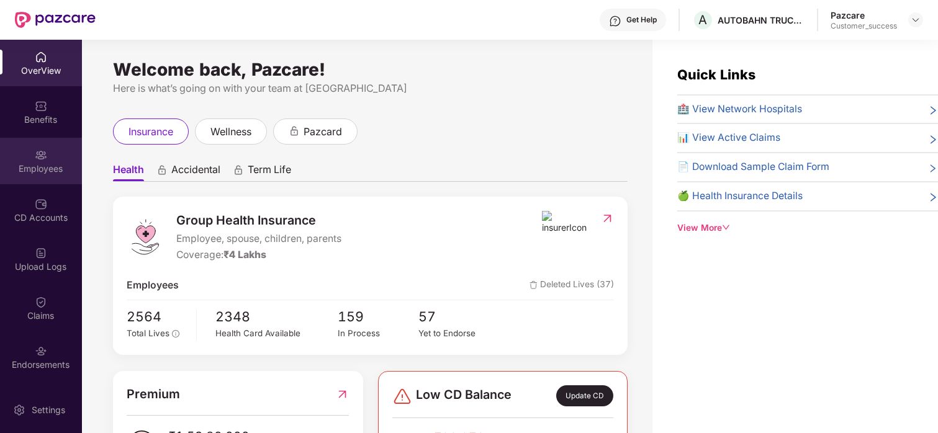
click at [51, 163] on div "Employees" at bounding box center [41, 169] width 82 height 12
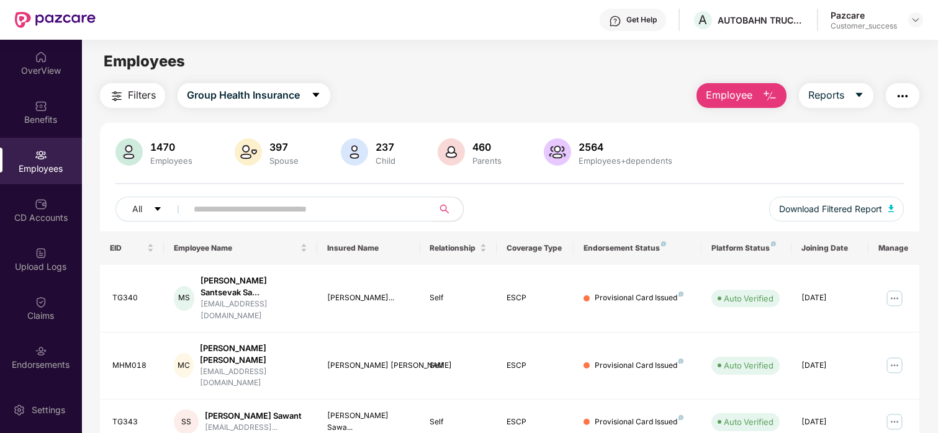
click at [338, 217] on input "text" at bounding box center [305, 209] width 223 height 19
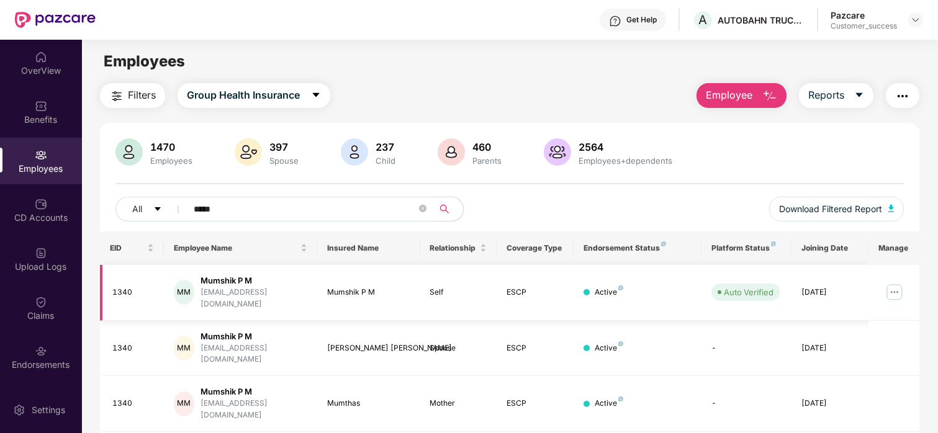
scroll to position [57, 0]
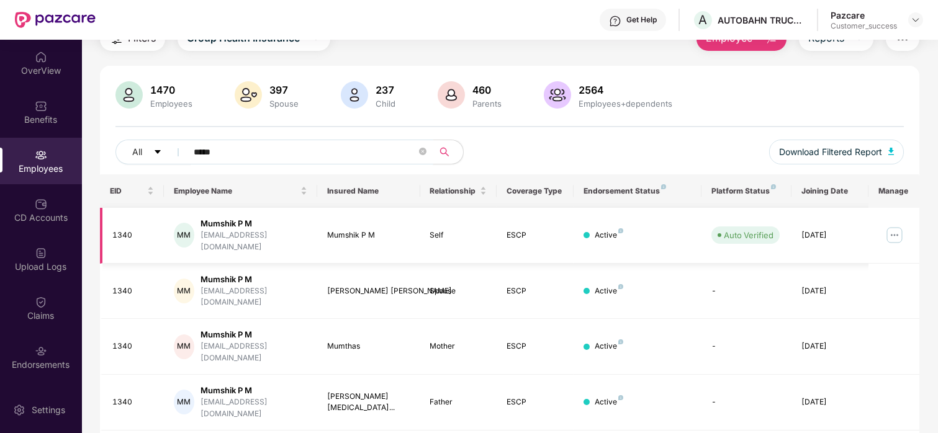
type input "*****"
click at [890, 229] on img at bounding box center [895, 235] width 20 height 20
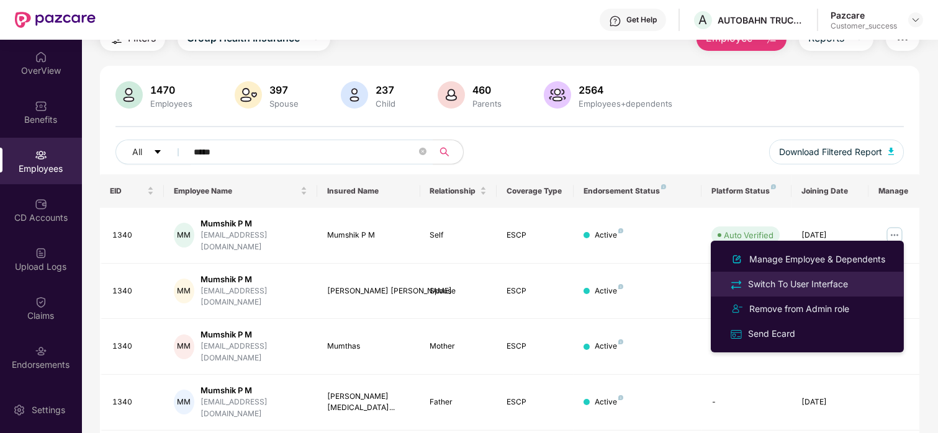
click at [796, 283] on div "Switch To User Interface" at bounding box center [798, 285] width 105 height 14
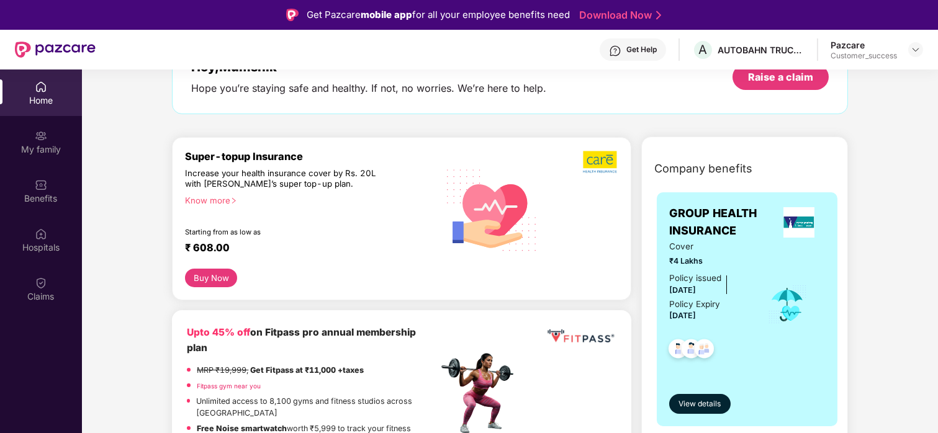
scroll to position [53, 0]
